Goal: Transaction & Acquisition: Download file/media

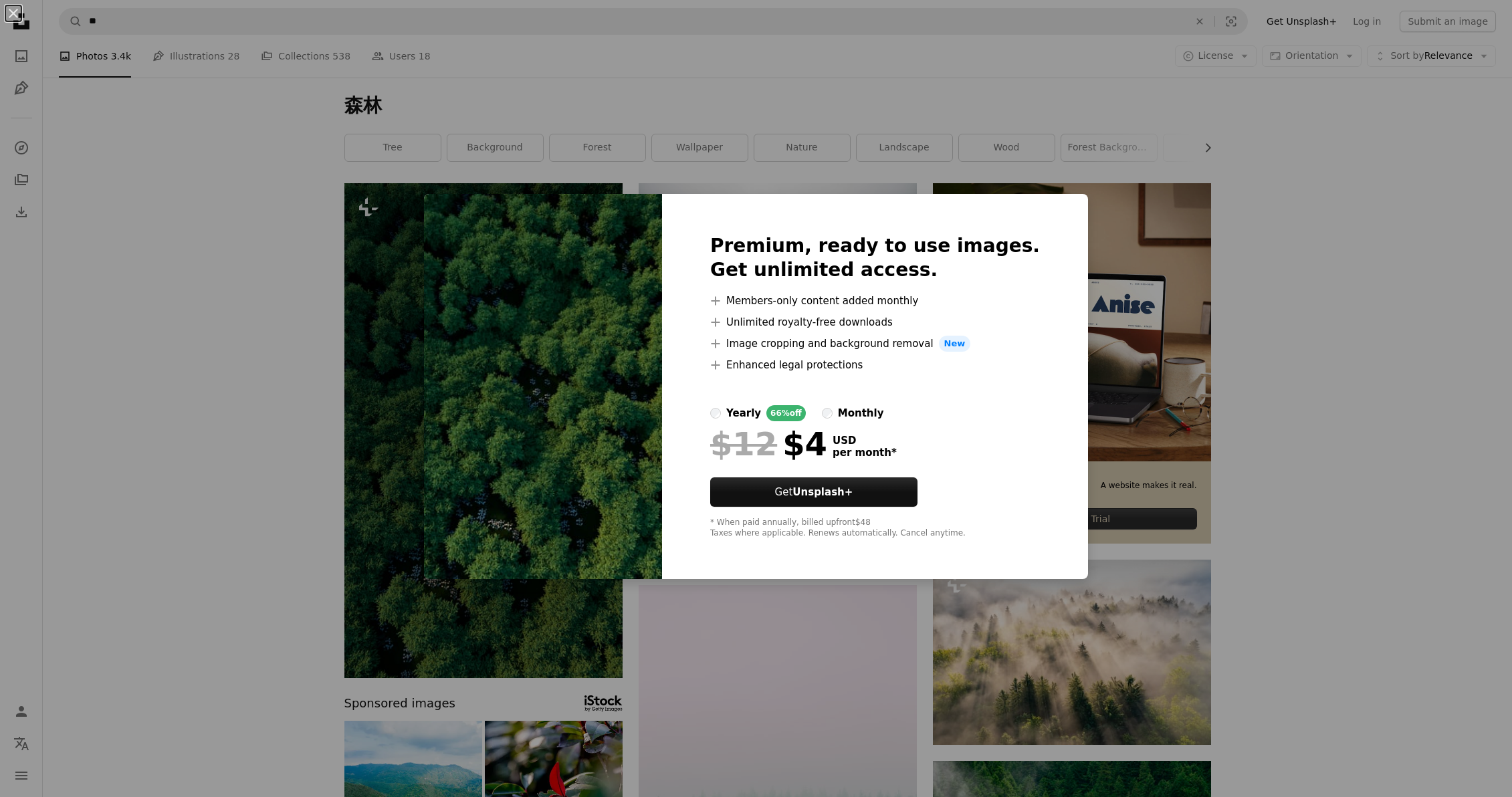
drag, startPoint x: 1260, startPoint y: 528, endPoint x: 1238, endPoint y: 523, distance: 22.6
click at [1260, 528] on div "An X shape Premium, ready to use images. Get unlimited access. A plus sign Memb…" at bounding box center [756, 398] width 1512 height 797
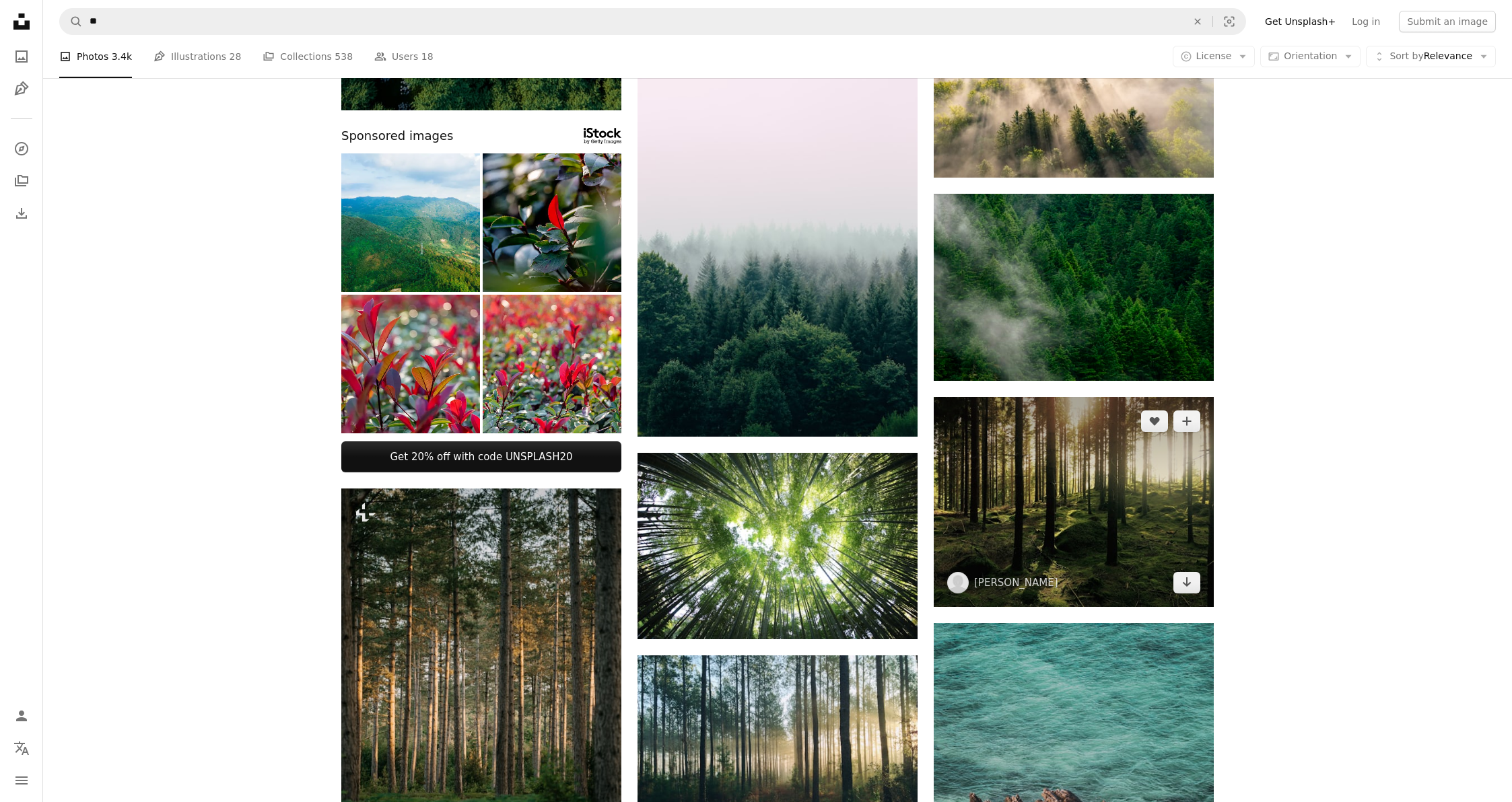
scroll to position [602, 0]
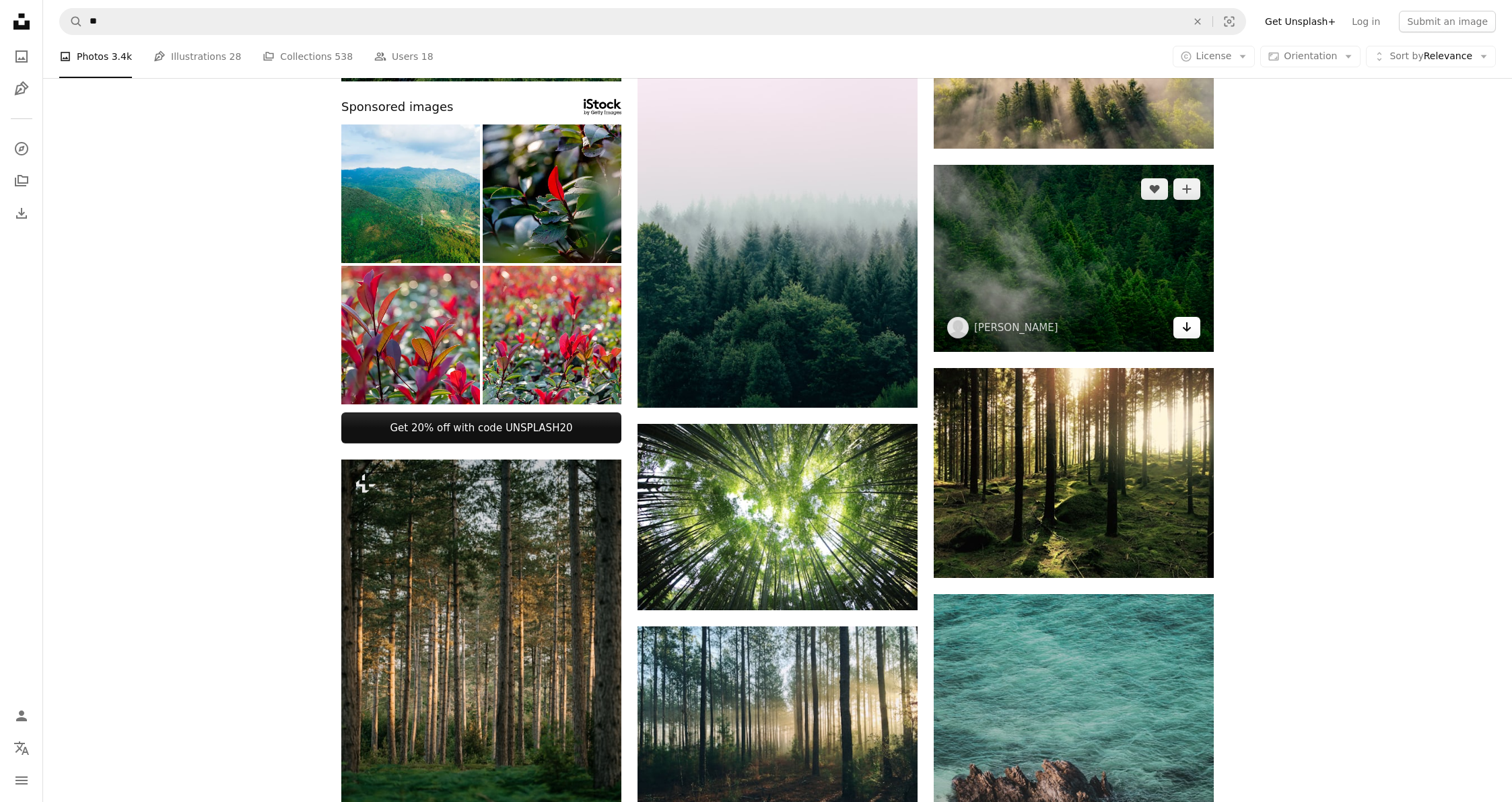
click at [1191, 331] on icon "Arrow pointing down" at bounding box center [1187, 327] width 11 height 16
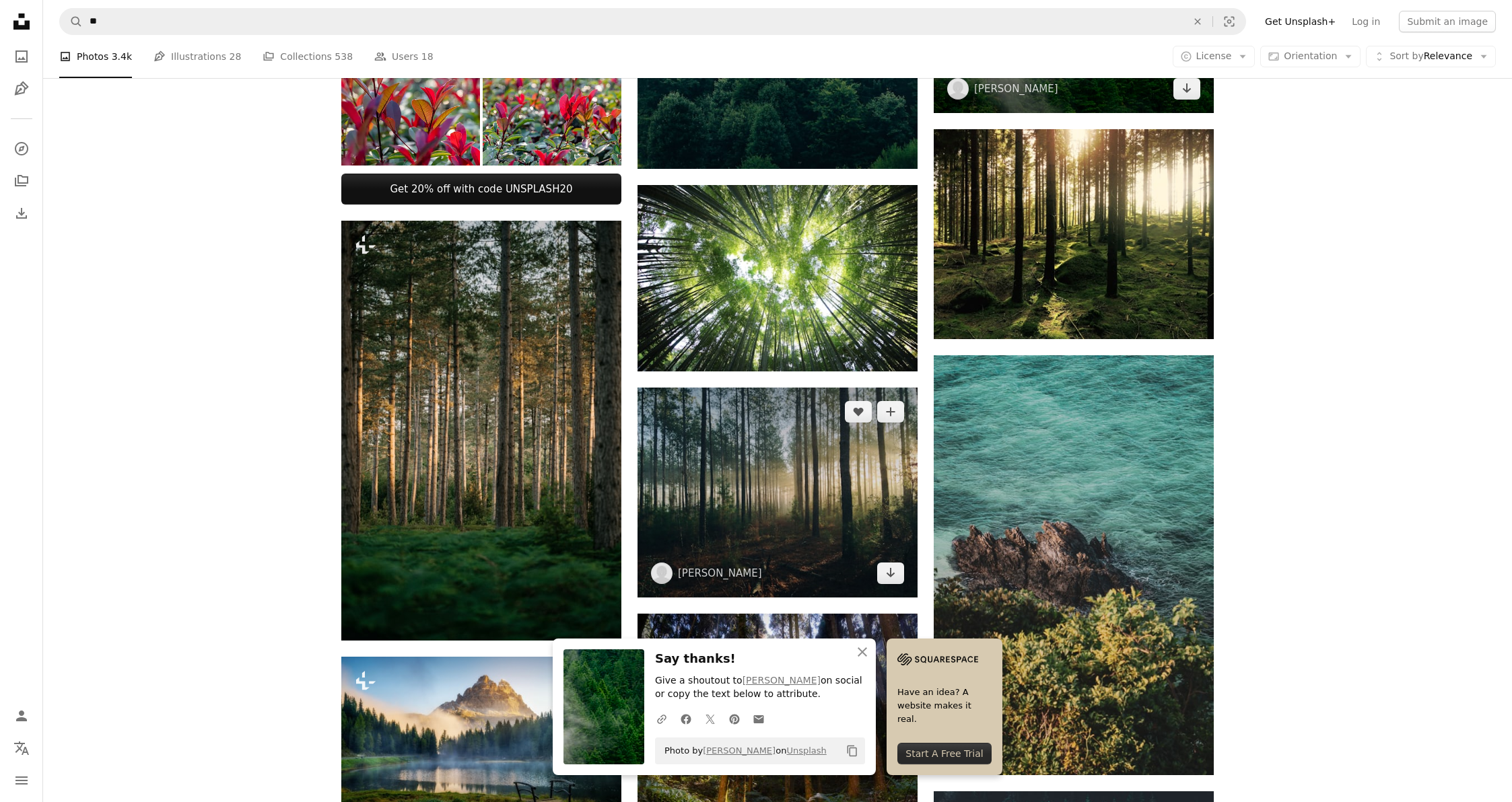
scroll to position [833, 0]
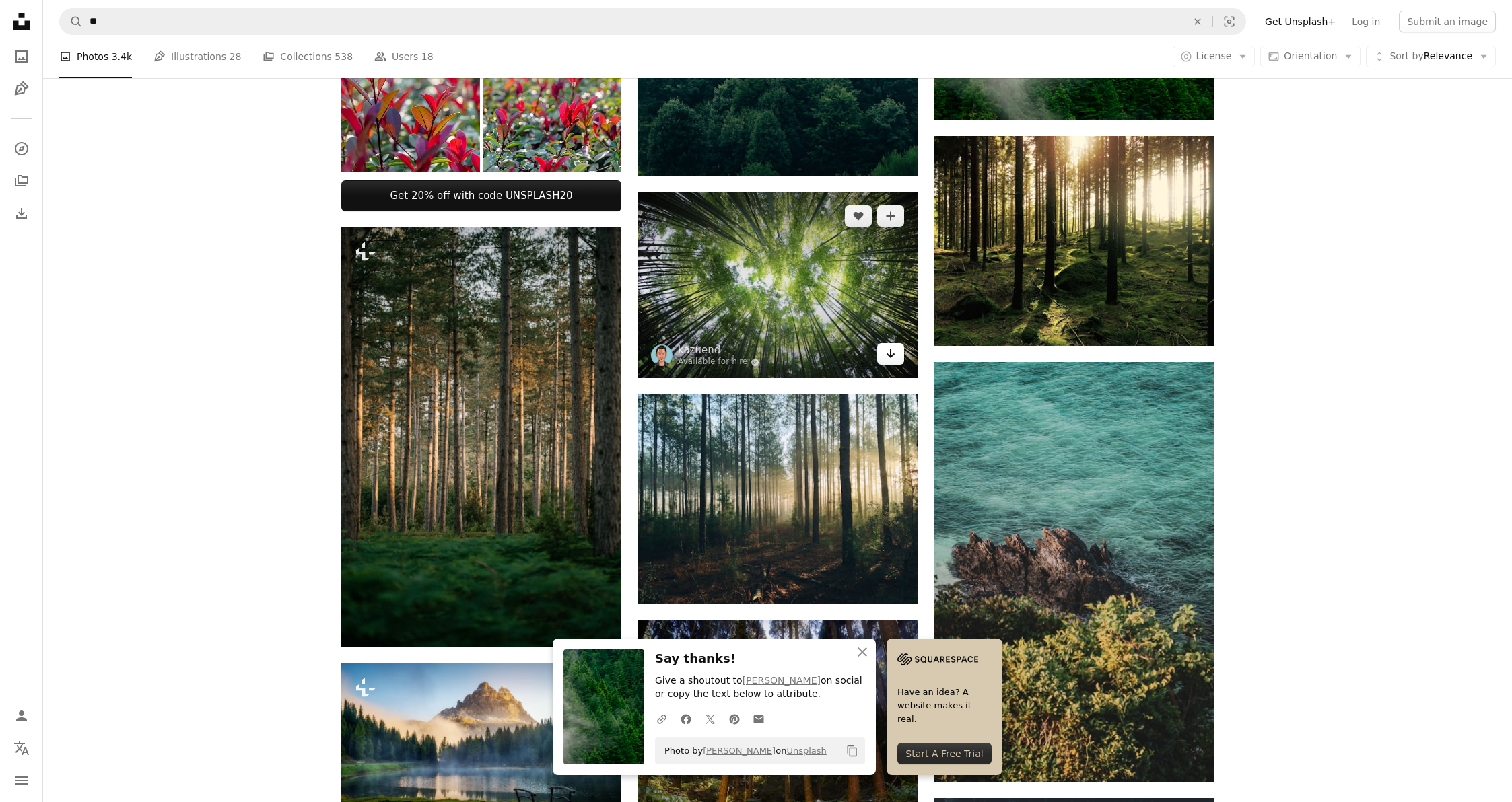
click at [894, 356] on icon "Arrow pointing down" at bounding box center [891, 353] width 11 height 16
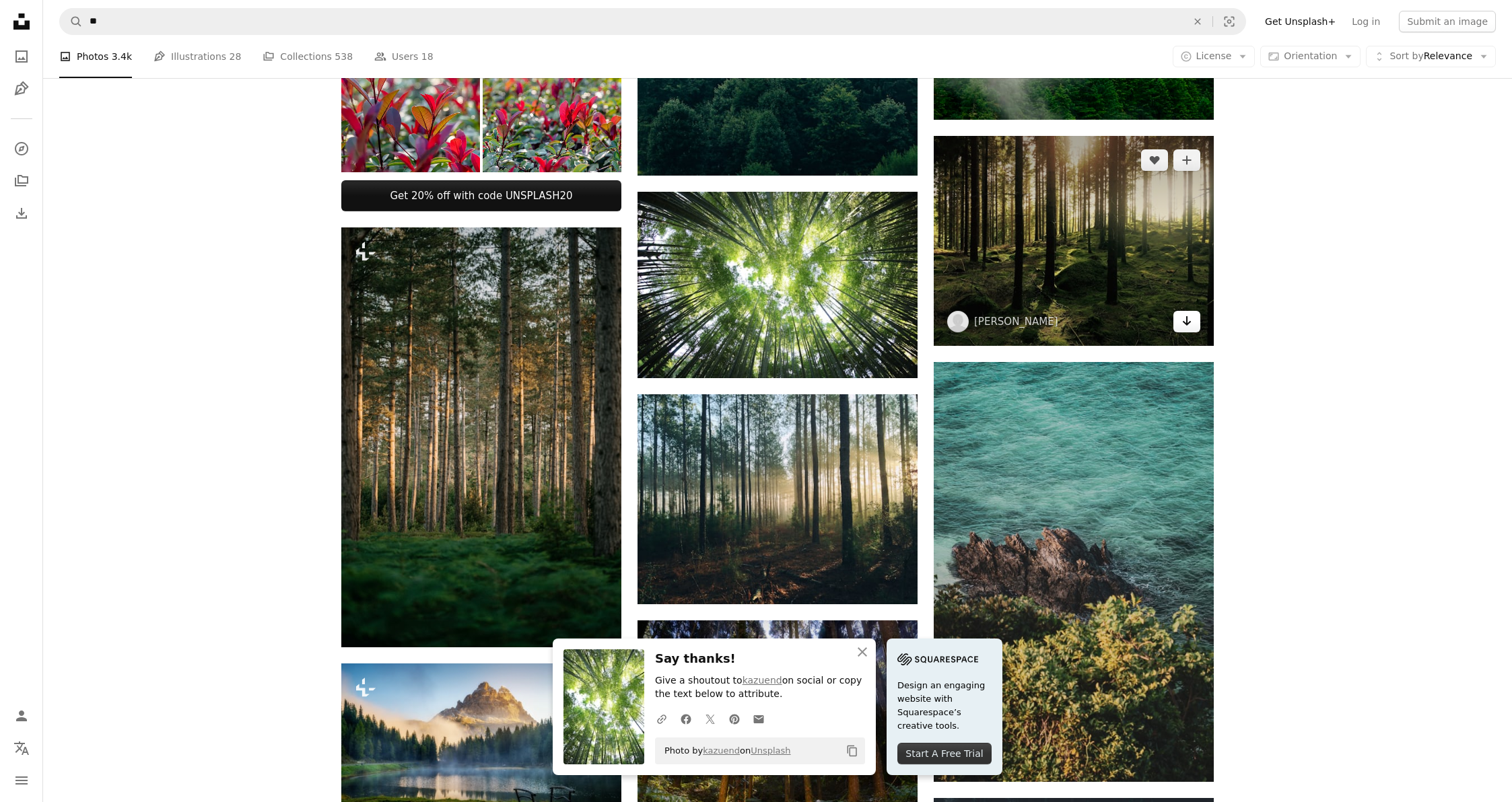
click at [1182, 318] on icon "Arrow pointing down" at bounding box center [1187, 321] width 11 height 16
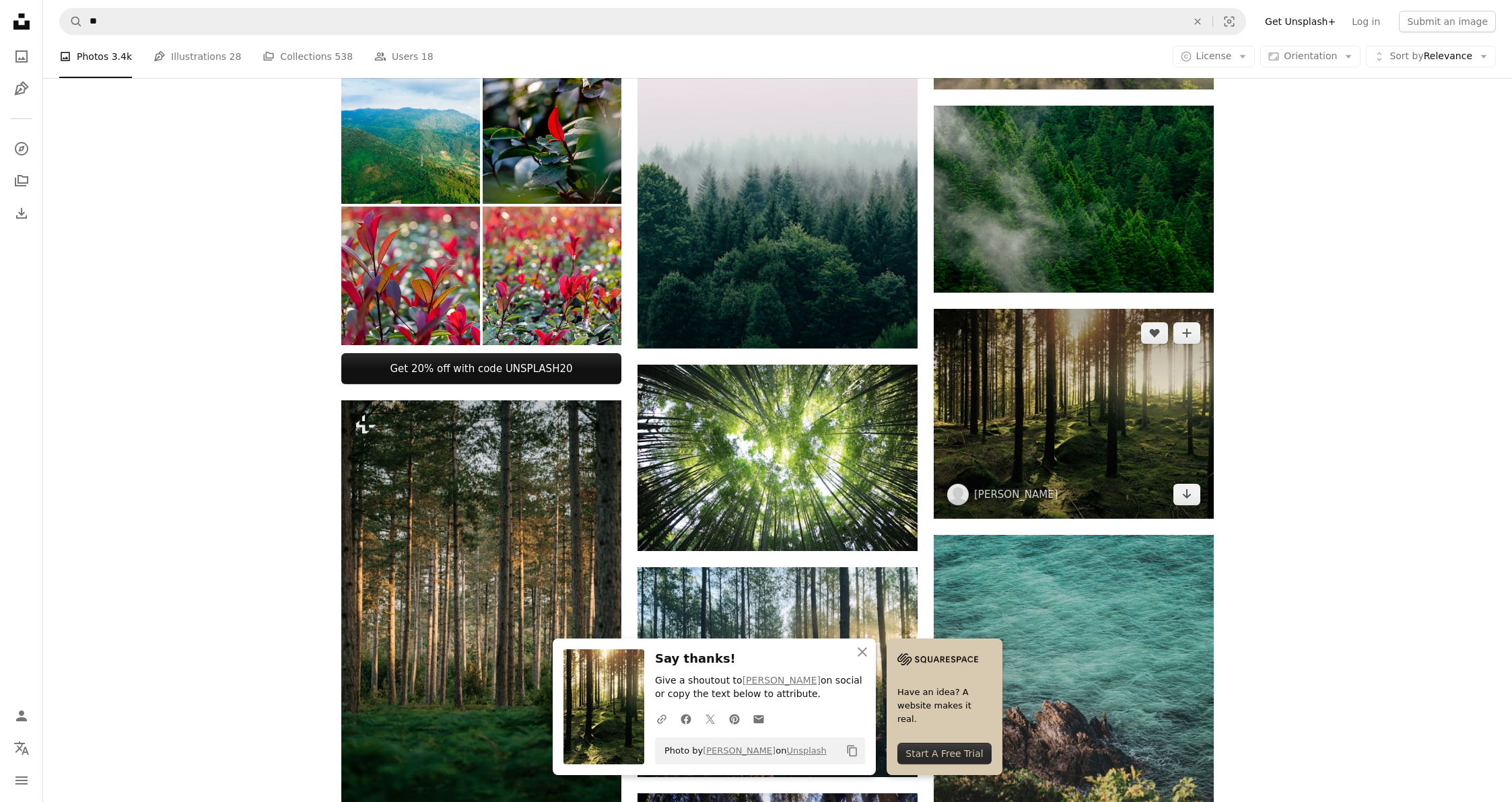
scroll to position [583, 0]
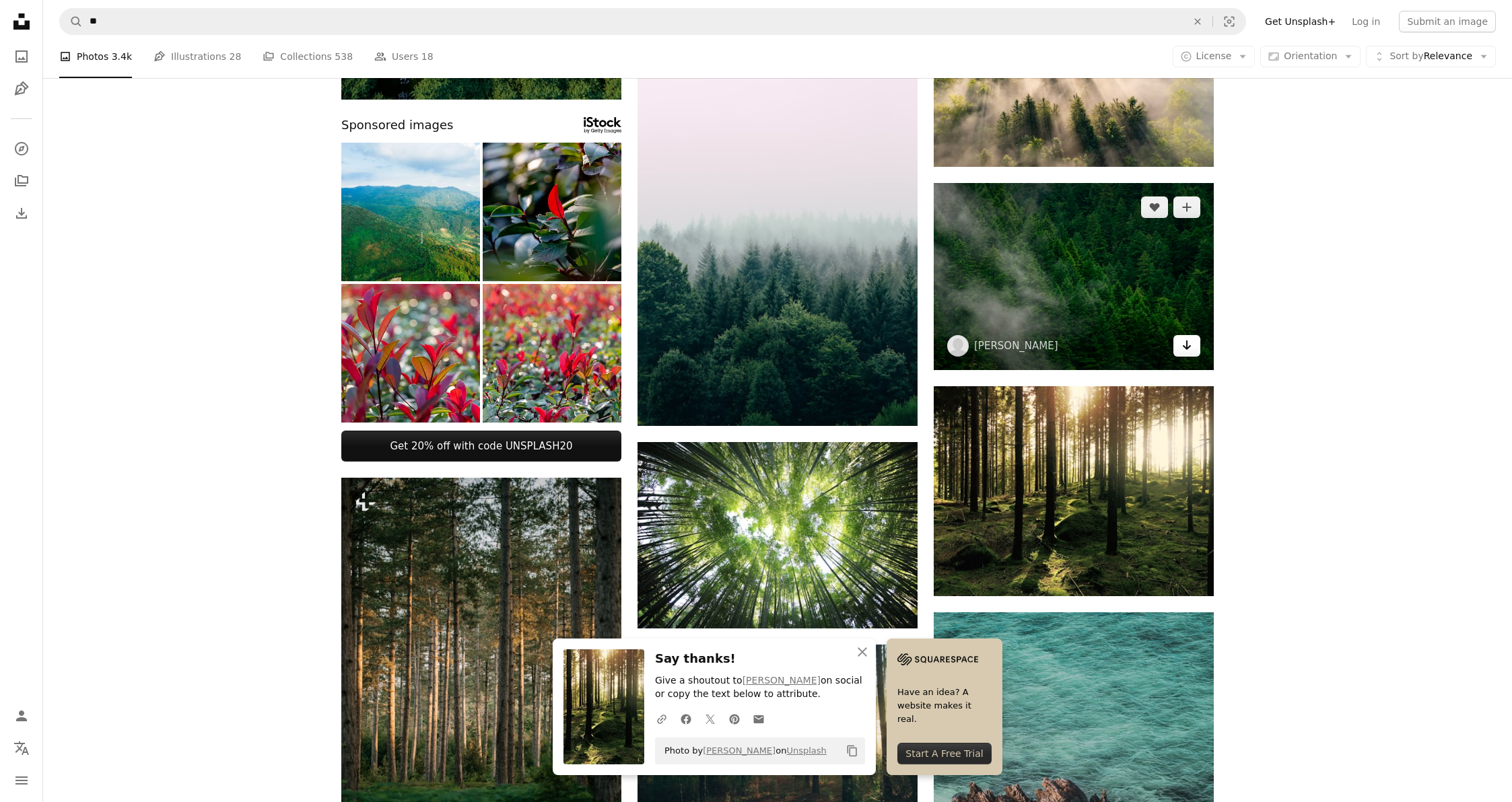
click at [1185, 343] on icon "Arrow pointing down" at bounding box center [1187, 345] width 11 height 16
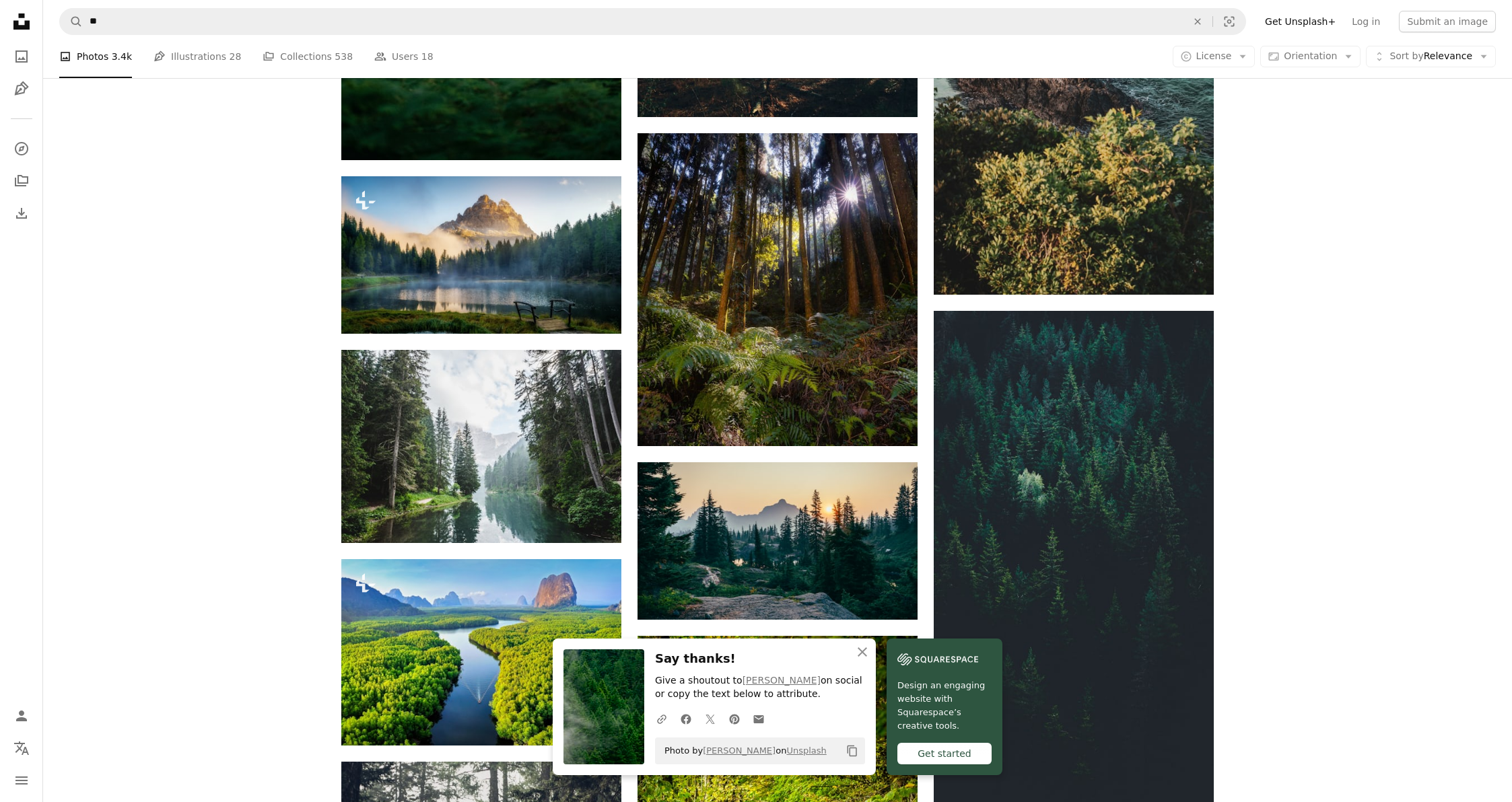
scroll to position [1628, 0]
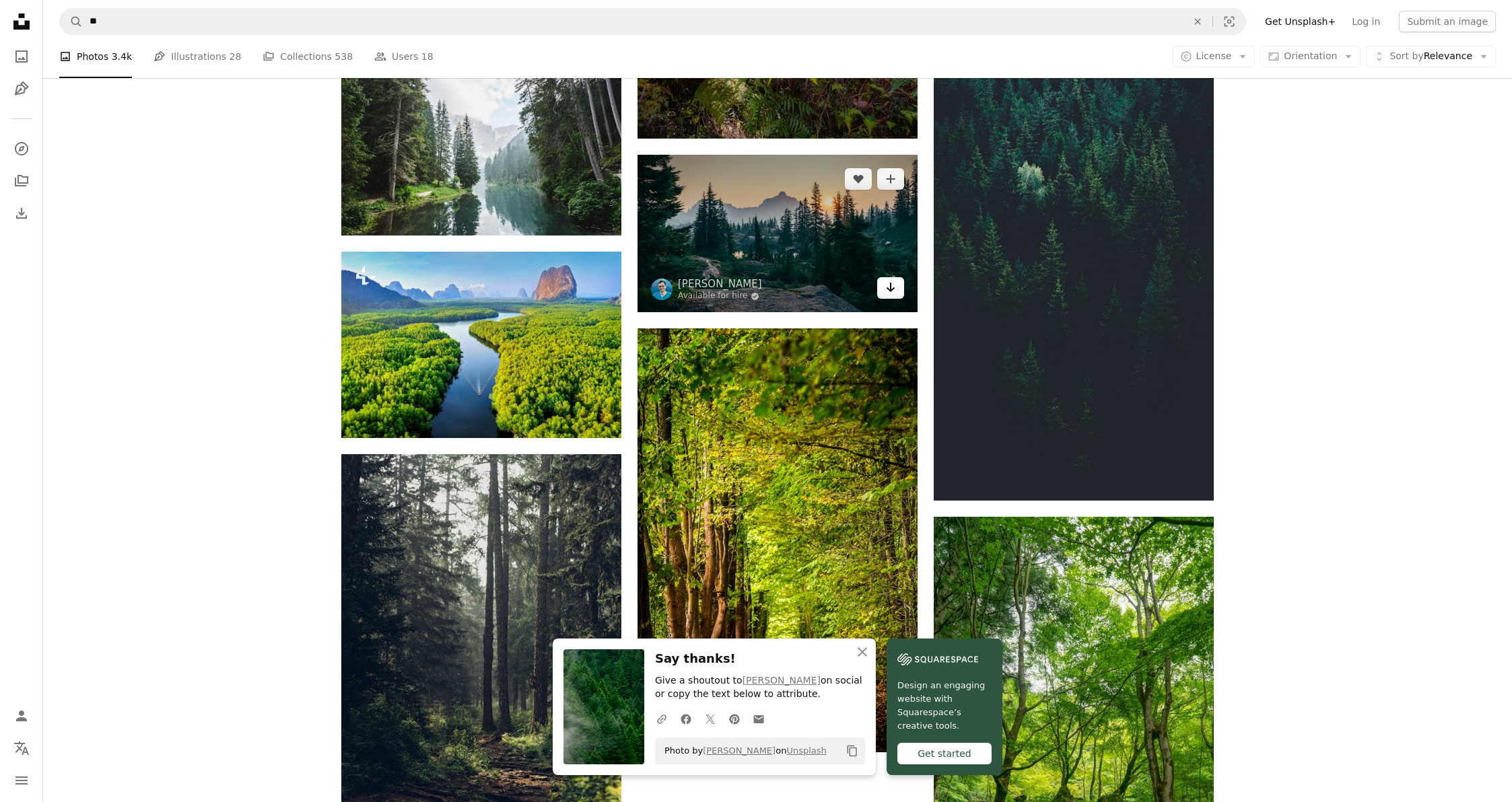
click at [896, 295] on link "Arrow pointing down" at bounding box center [891, 288] width 27 height 21
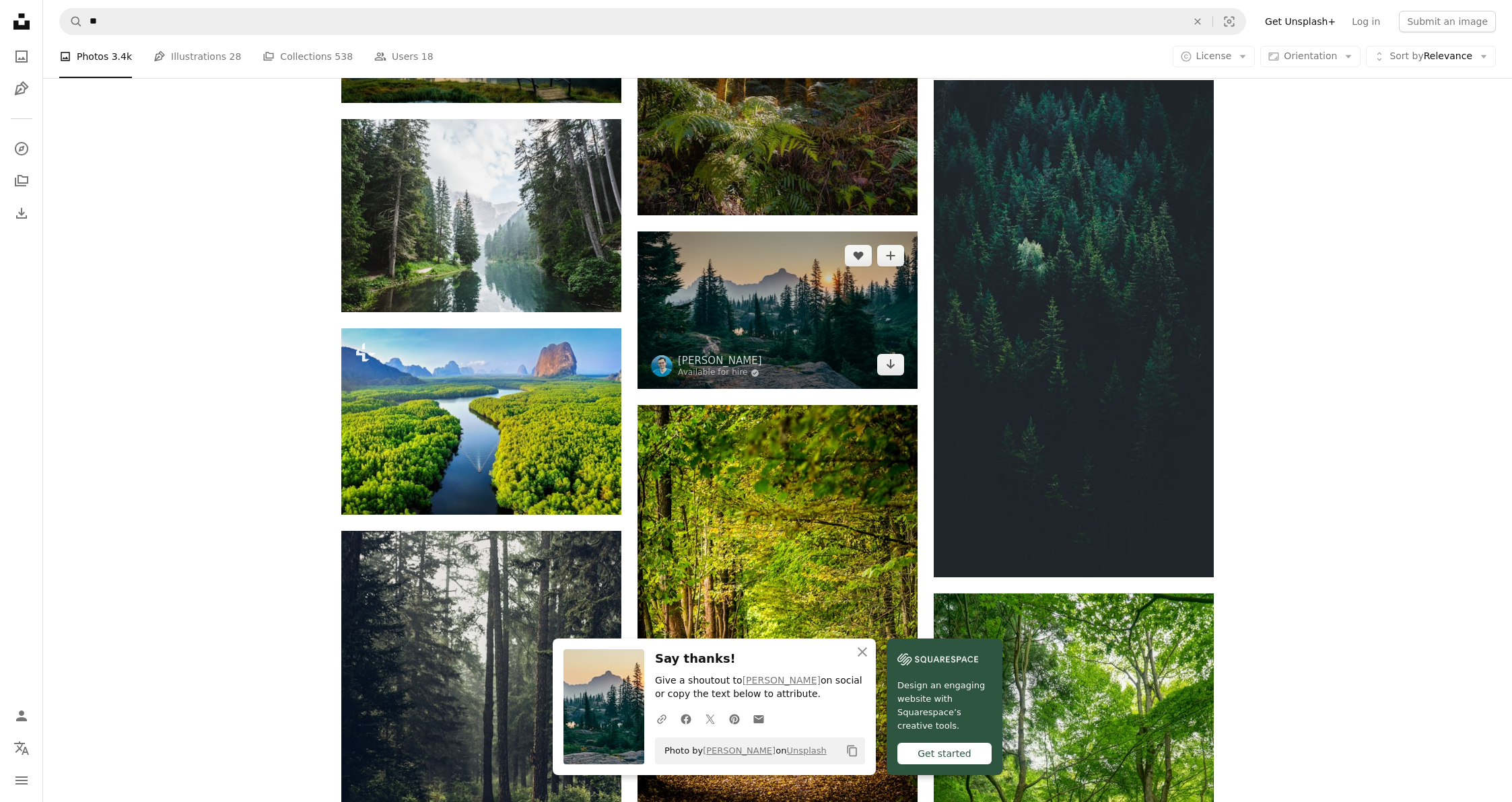
scroll to position [1522, 0]
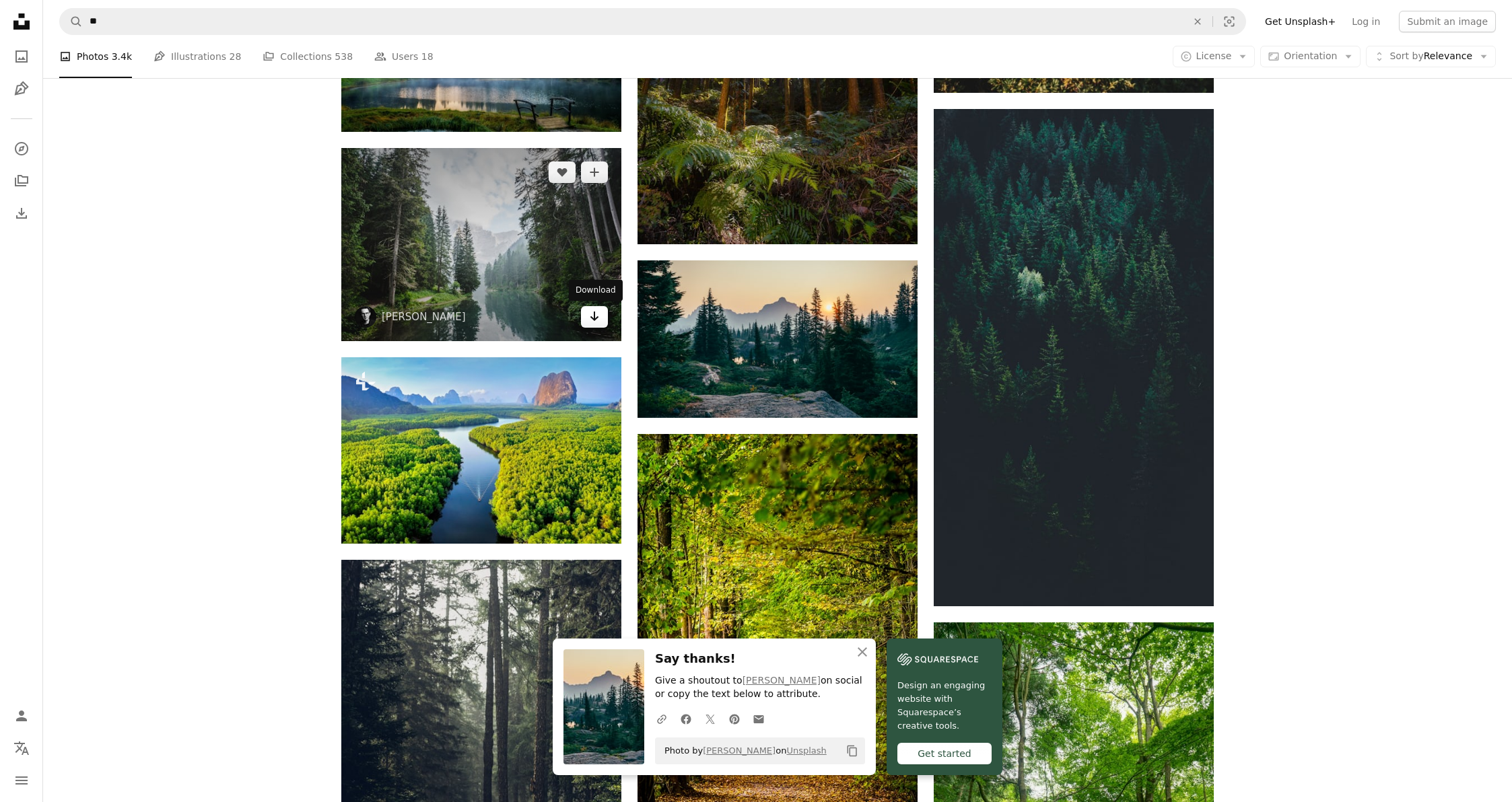
click at [599, 324] on icon "Arrow pointing down" at bounding box center [595, 317] width 11 height 16
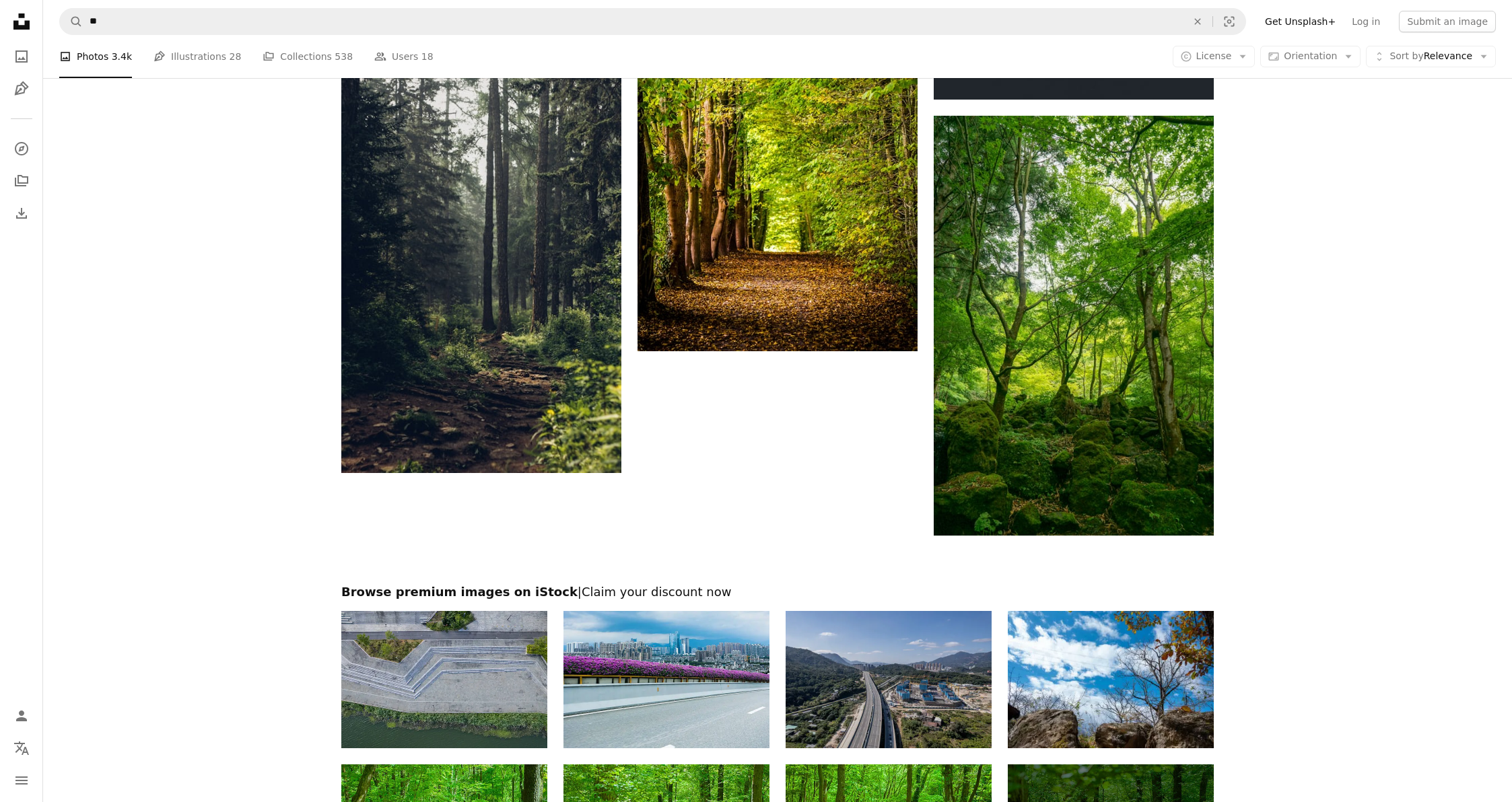
scroll to position [1888, 0]
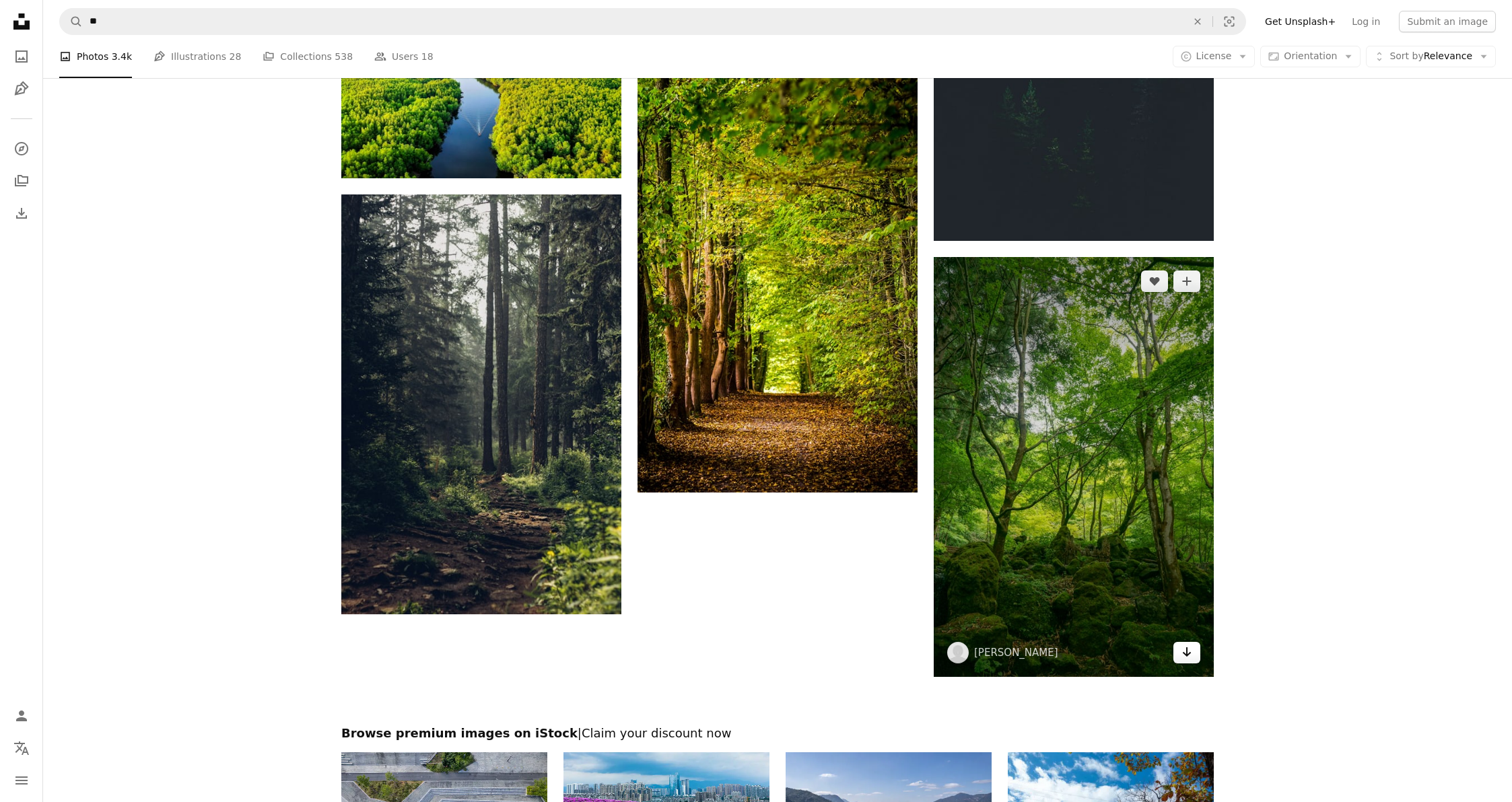
drag, startPoint x: 1188, startPoint y: 652, endPoint x: 1113, endPoint y: 618, distance: 82.3
click at [1187, 652] on icon "Arrow pointing down" at bounding box center [1187, 652] width 11 height 16
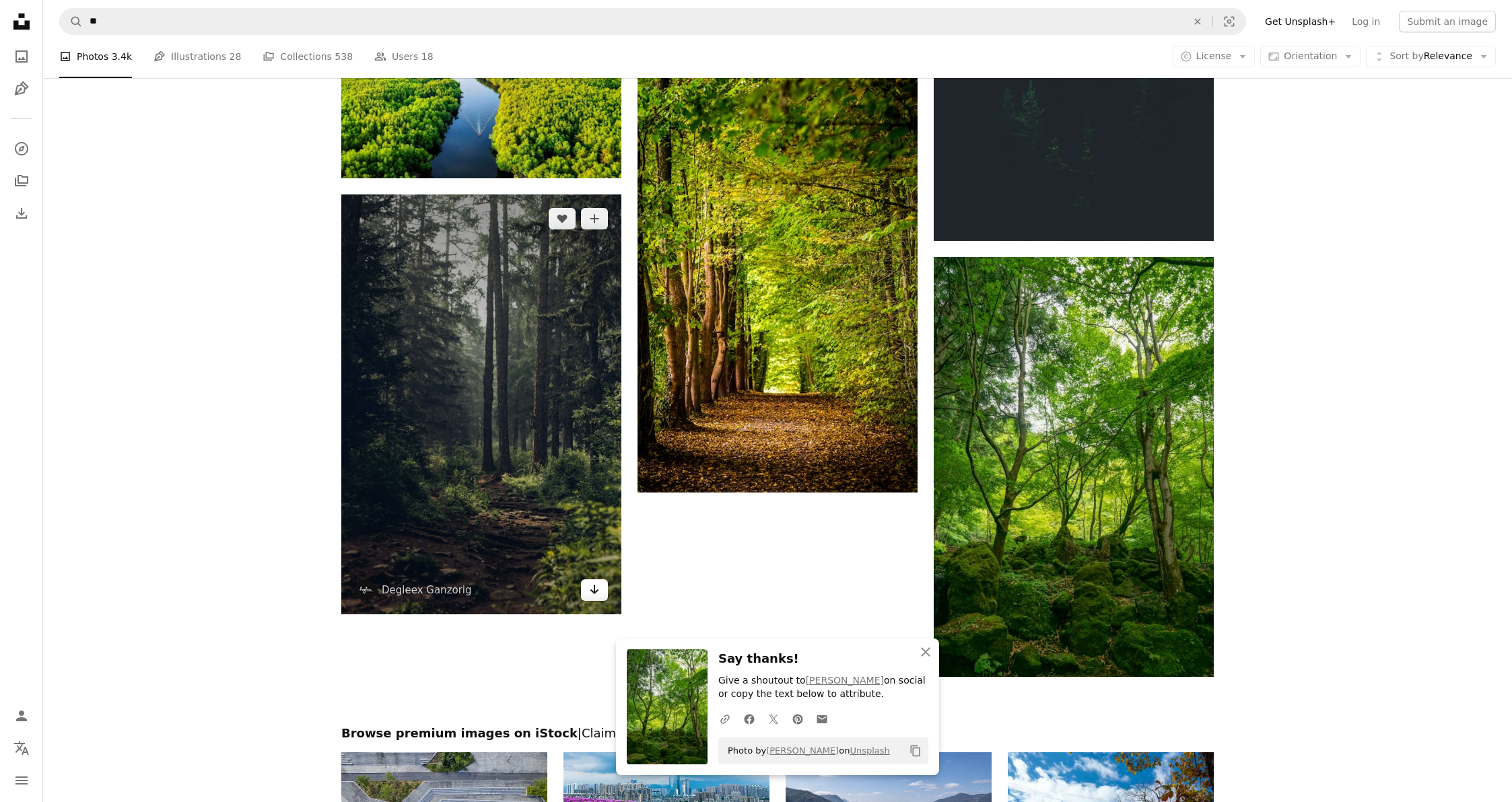
click at [591, 586] on icon "Arrow pointing down" at bounding box center [595, 590] width 11 height 16
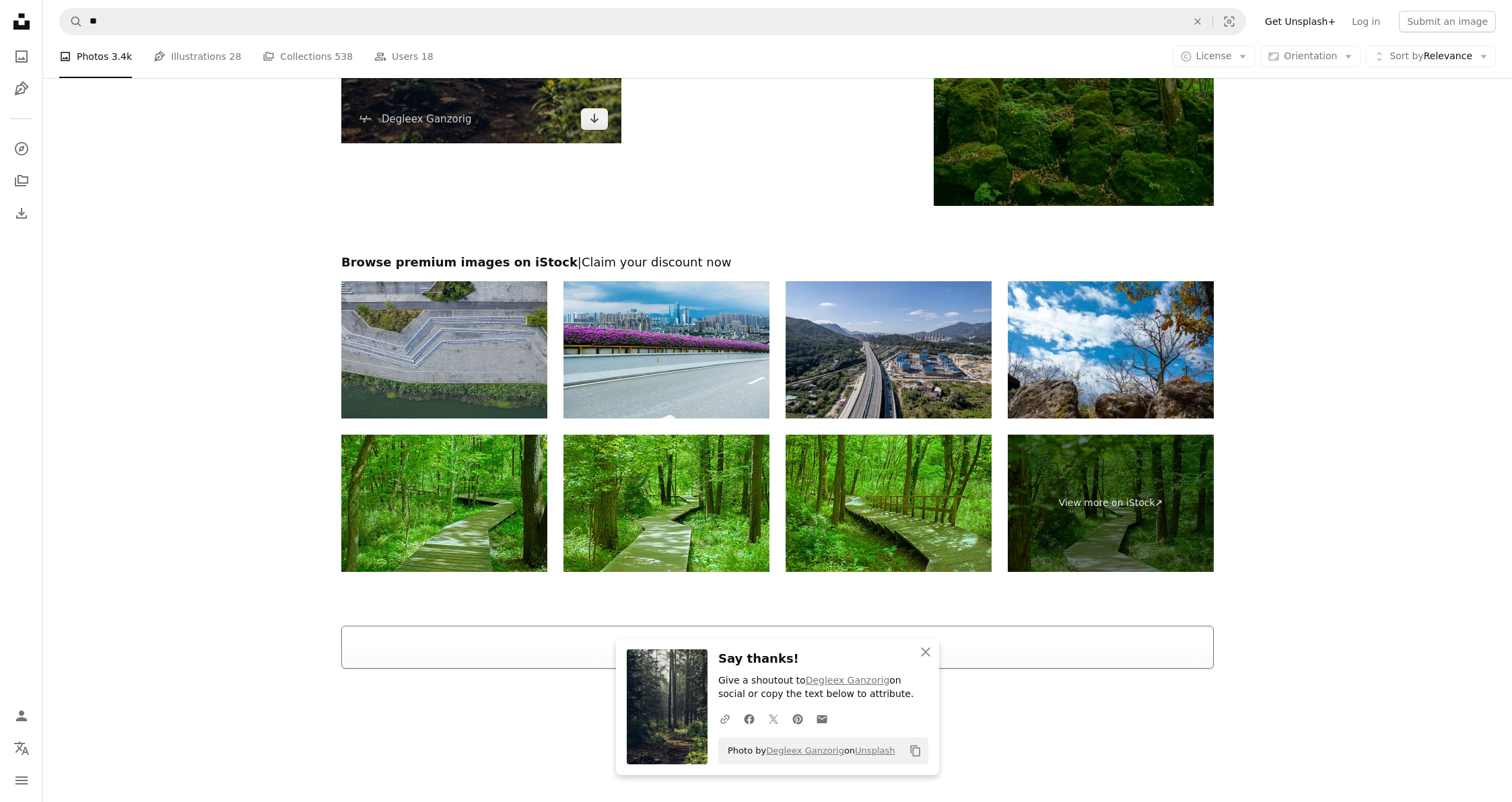
scroll to position [2380, 0]
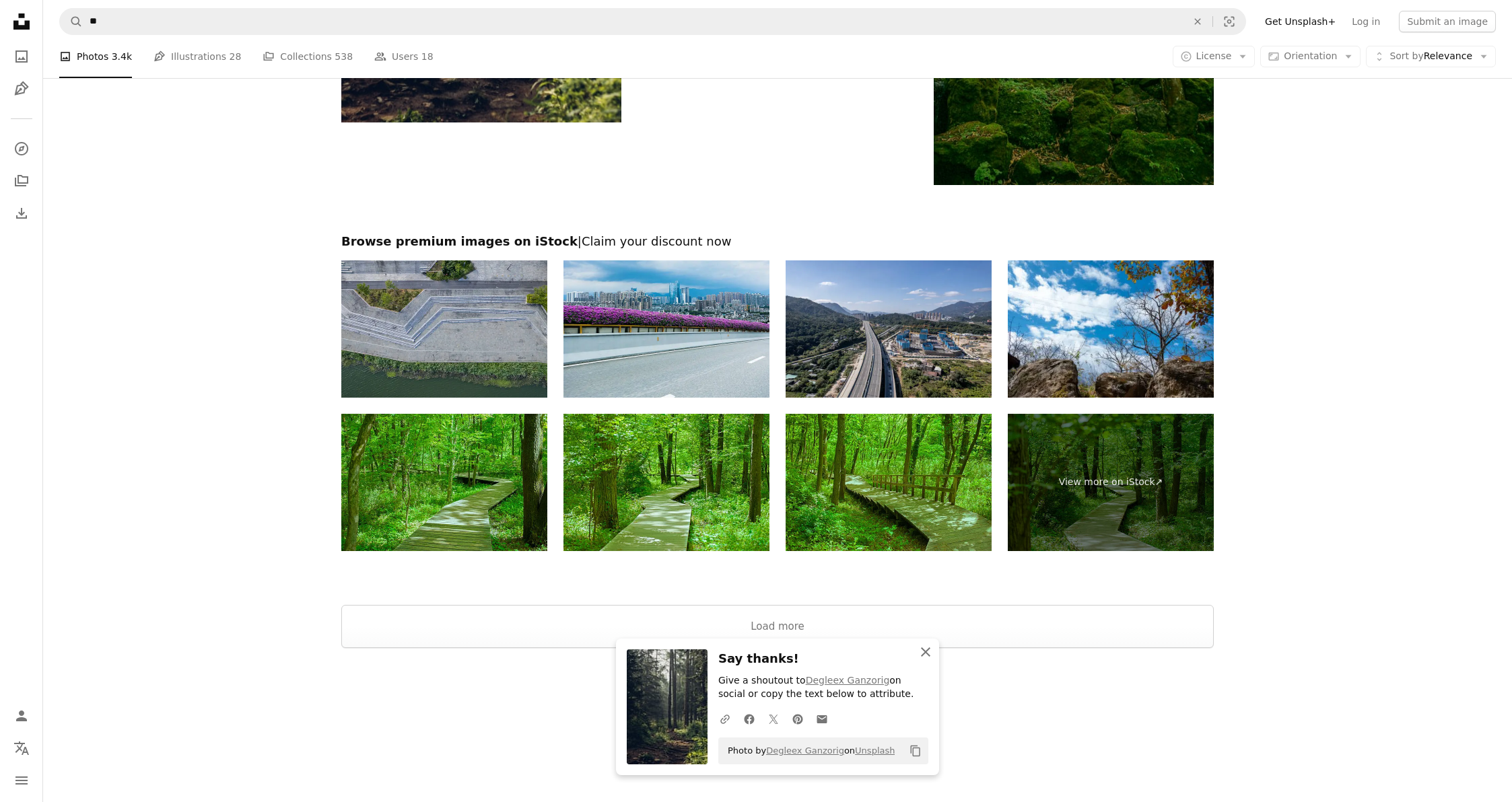
click at [931, 649] on icon "An X shape" at bounding box center [925, 652] width 16 height 16
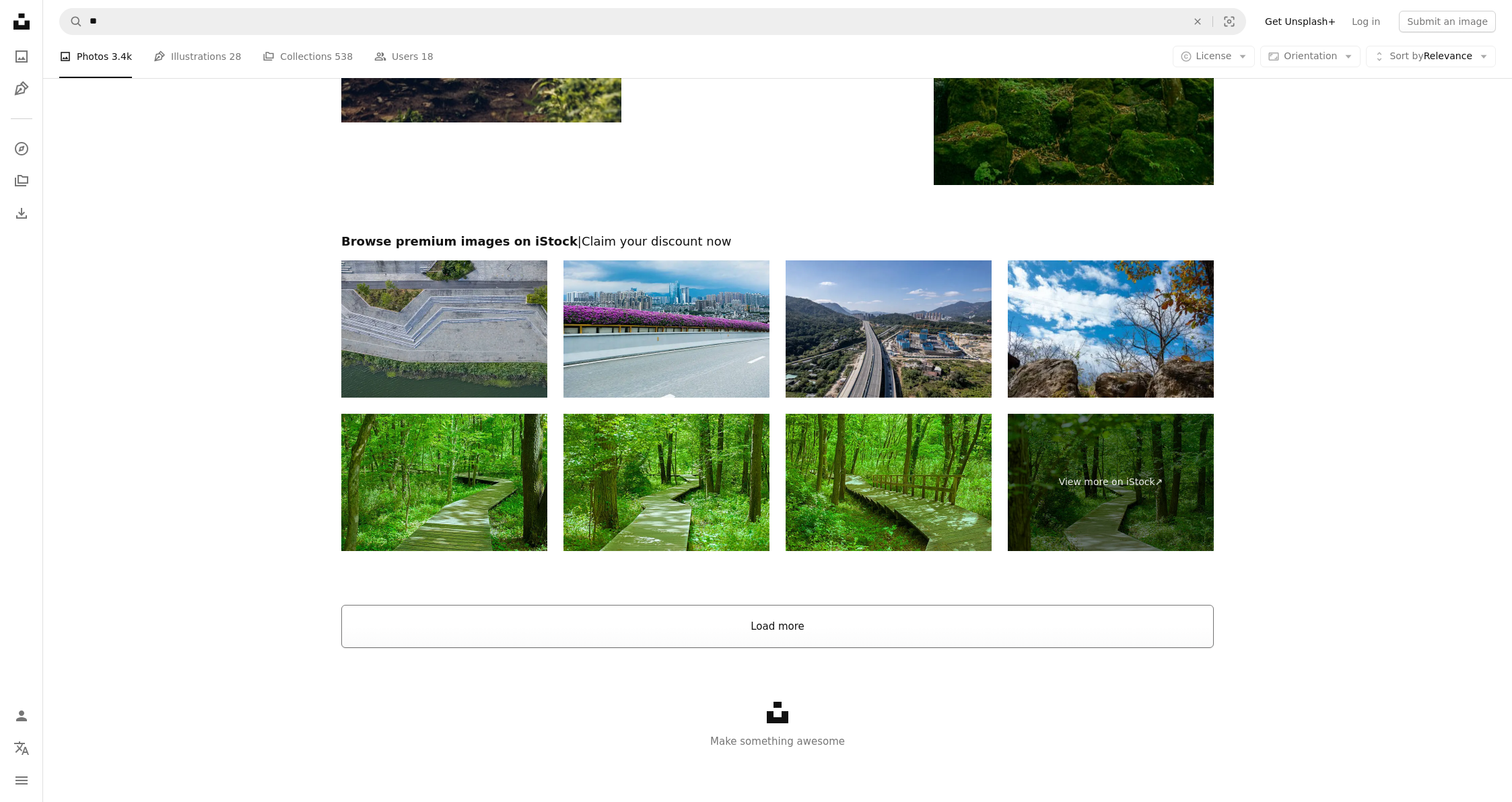
click at [833, 625] on button "Load more" at bounding box center [777, 626] width 872 height 43
